Goal: Task Accomplishment & Management: Manage account settings

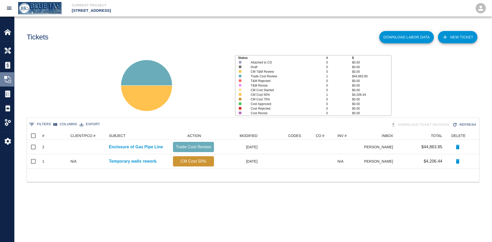
click at [3, 81] on div "Change Orders" at bounding box center [7, 79] width 14 height 14
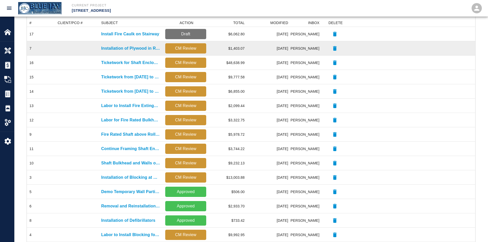
scroll to position [96, 0]
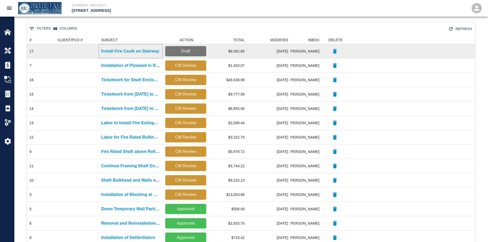
click at [122, 49] on p "Install Fire Caulk on Stairway" at bounding box center [130, 51] width 58 height 6
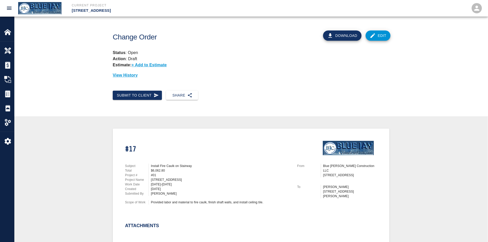
click at [288, 93] on div "Submit to Client Share" at bounding box center [247, 94] width 277 height 14
click at [7, 81] on img at bounding box center [7, 79] width 7 height 7
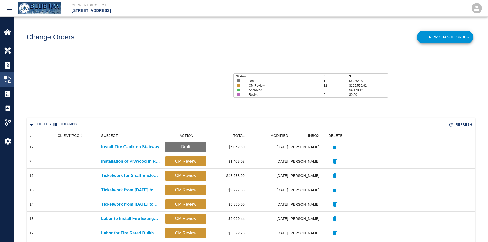
click at [7, 78] on img at bounding box center [7, 79] width 7 height 7
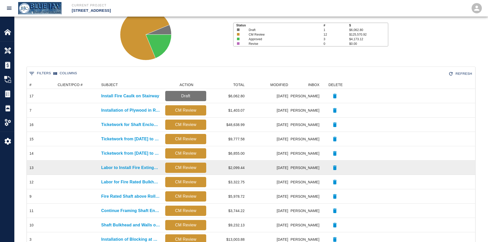
scroll to position [51, 0]
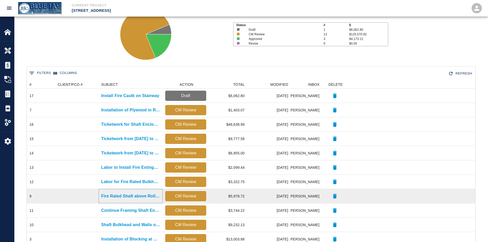
click at [120, 198] on p "Fire Rated Shaft above Rolling Door at Garage" at bounding box center [130, 196] width 59 height 6
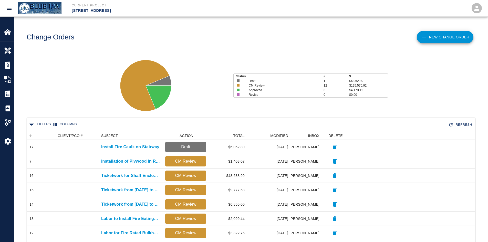
scroll to position [26, 0]
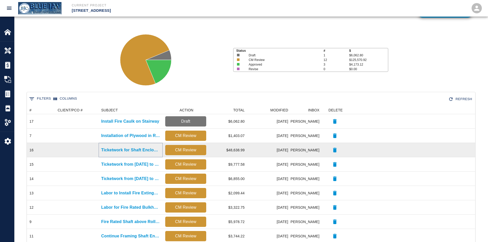
click at [129, 150] on p "Ticketwork for Shaft Enclosure for Gas Pipe" at bounding box center [130, 150] width 59 height 6
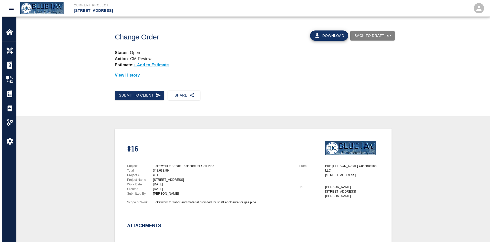
scroll to position [179, 0]
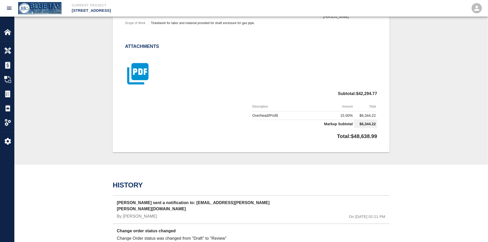
click at [140, 74] on icon "button" at bounding box center [138, 74] width 26 height 26
